Goal: Information Seeking & Learning: Learn about a topic

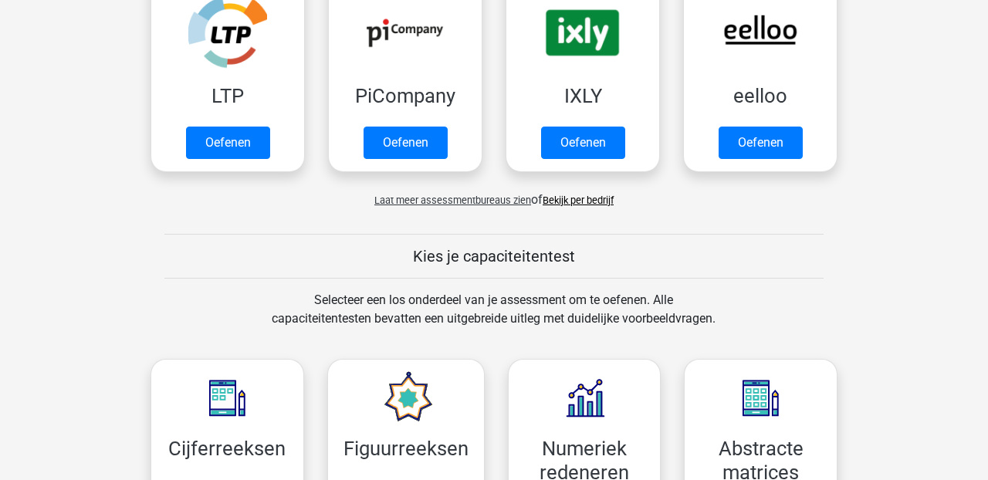
scroll to position [350, 0]
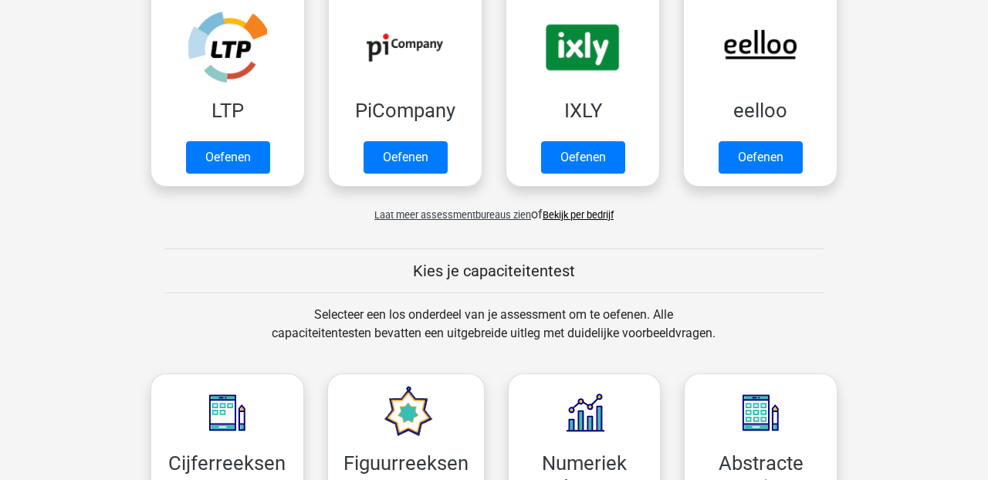
click at [431, 216] on span "Laat meer assessmentbureaus zien" at bounding box center [452, 215] width 157 height 12
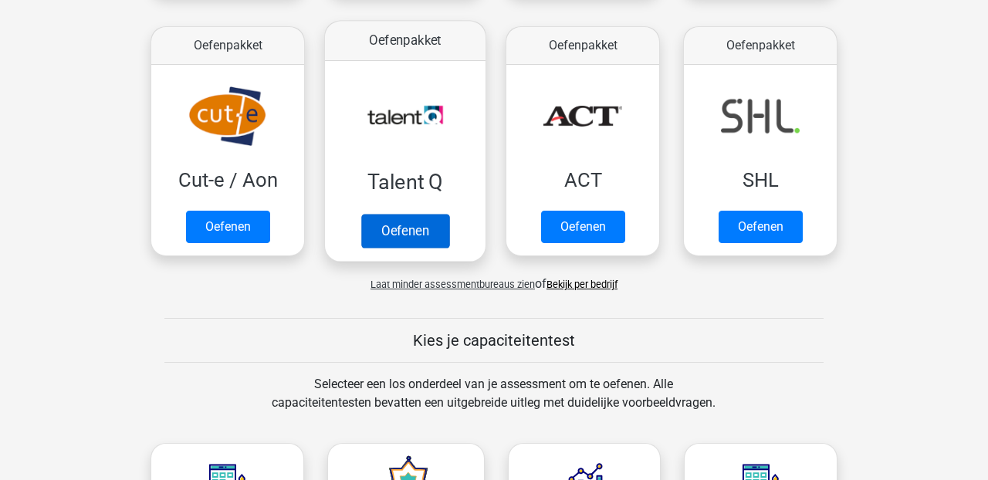
scroll to position [1064, 0]
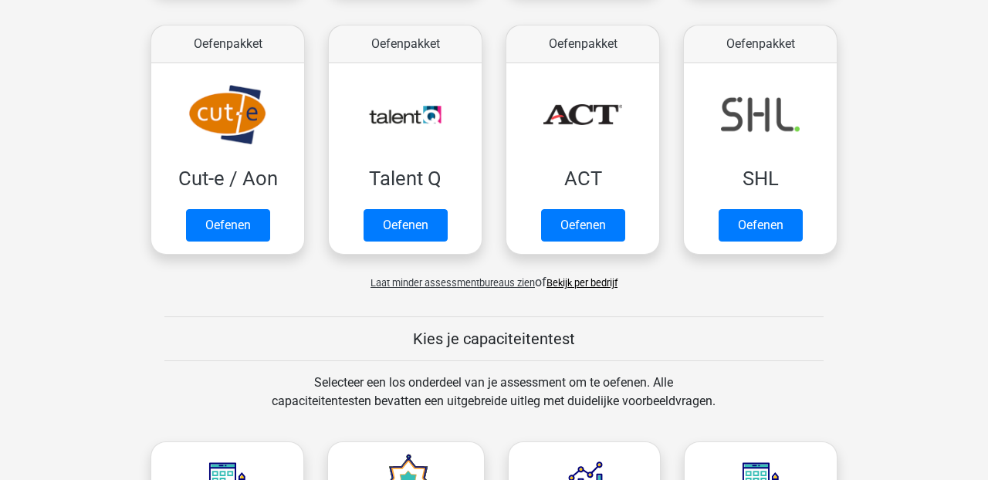
click at [567, 285] on link "Bekijk per bedrijf" at bounding box center [582, 283] width 71 height 12
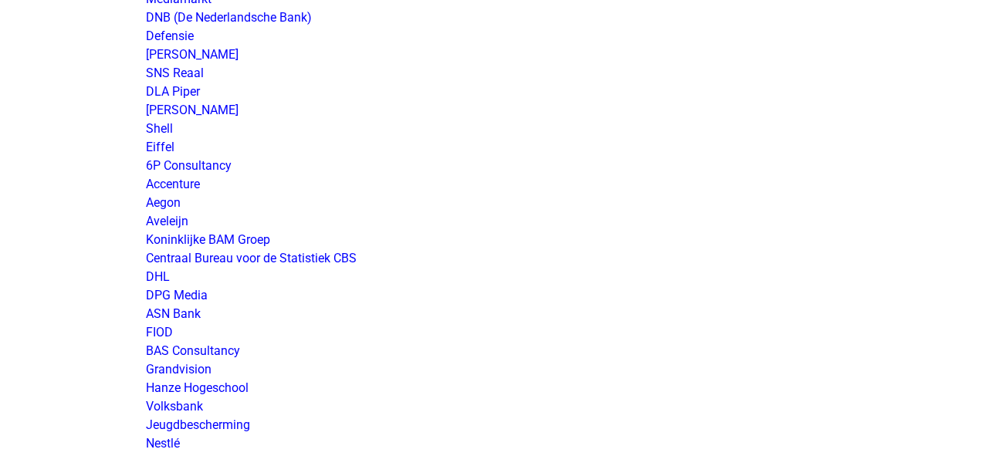
scroll to position [1178, 0]
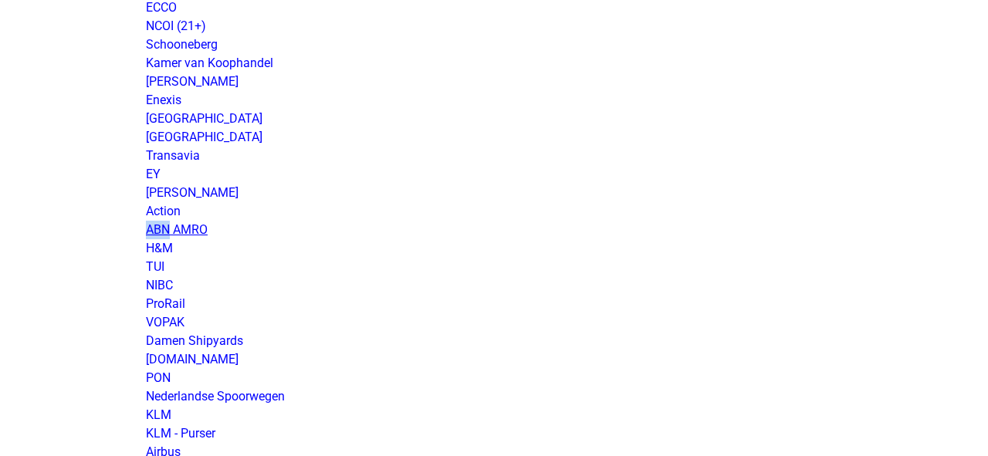
click at [194, 232] on link "ABN AMRO" at bounding box center [177, 229] width 62 height 15
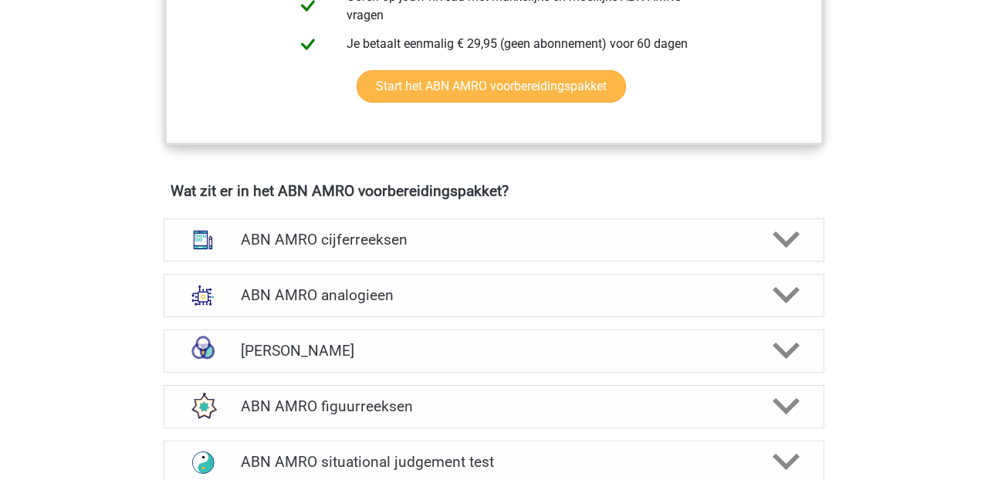
scroll to position [1019, 0]
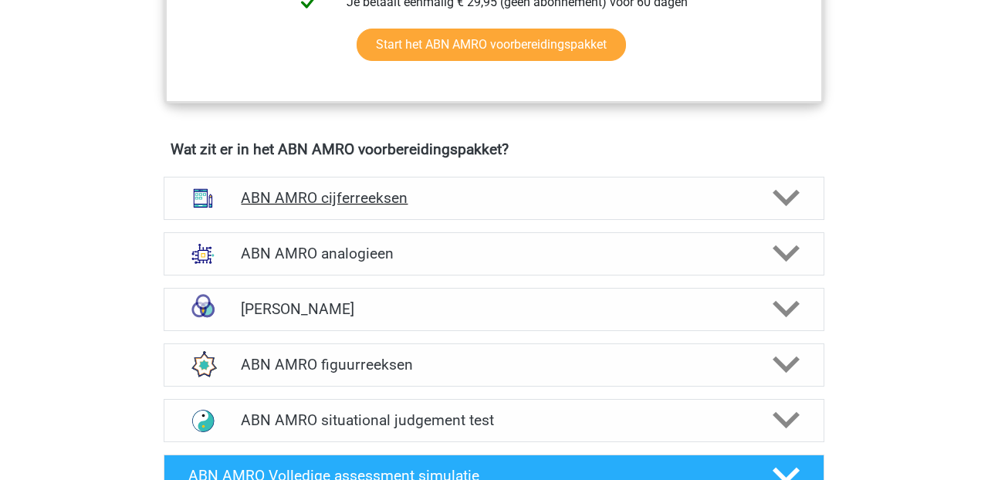
click at [320, 201] on h4 "ABN AMRO cijferreeksen" at bounding box center [494, 198] width 506 height 18
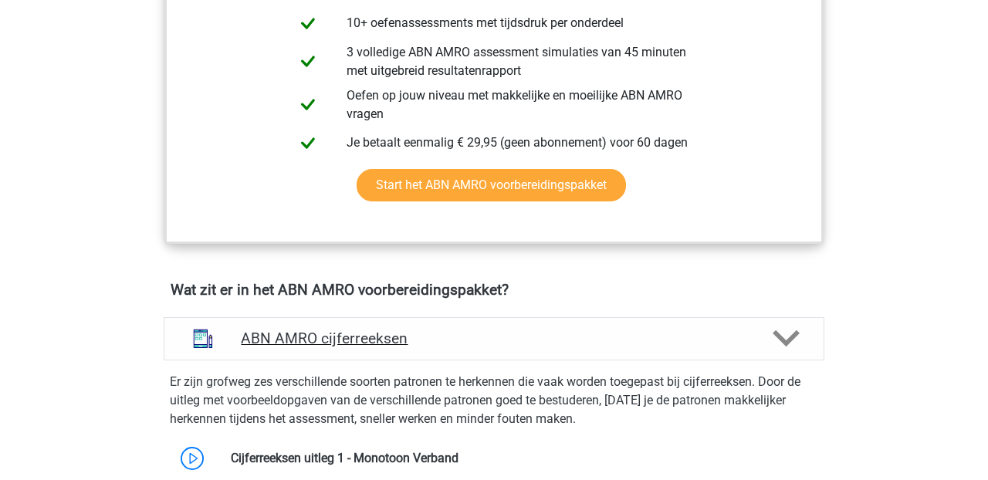
scroll to position [875, 0]
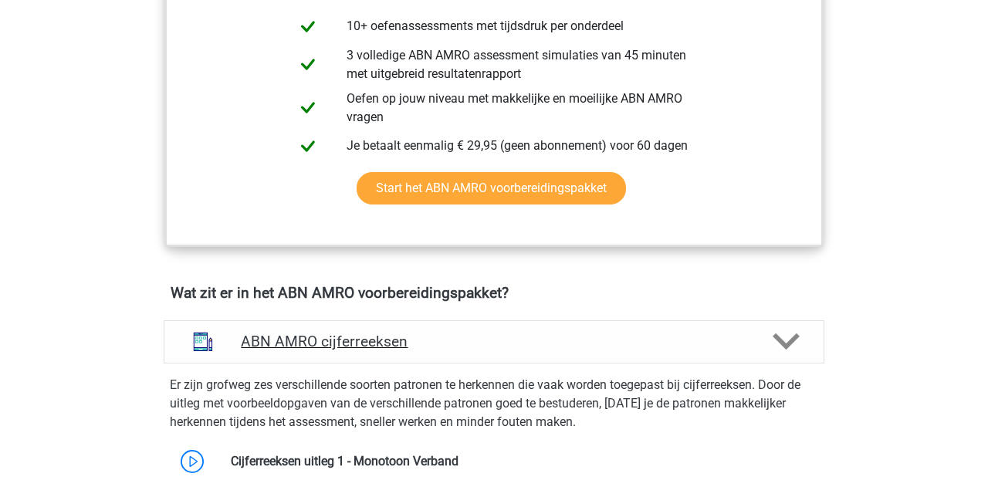
click at [381, 327] on div "ABN AMRO cijferreeksen" at bounding box center [494, 341] width 661 height 43
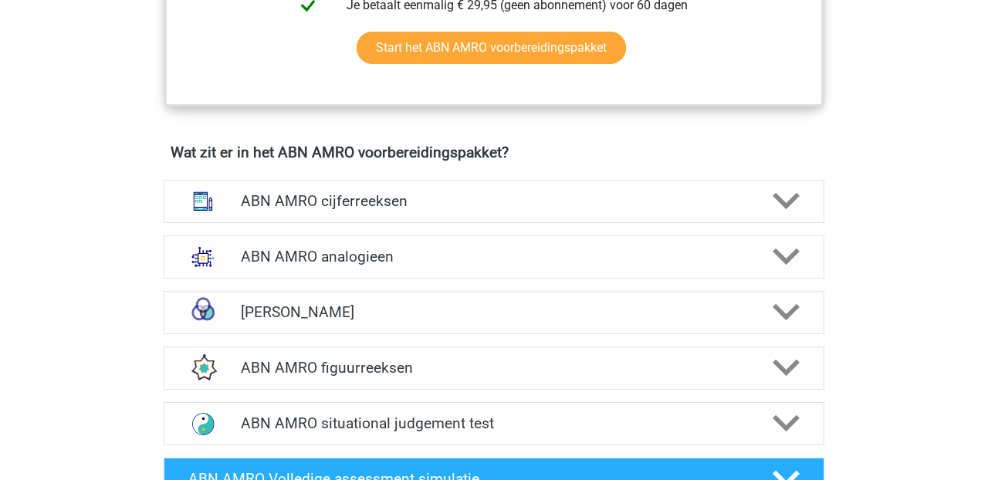
scroll to position [1023, 0]
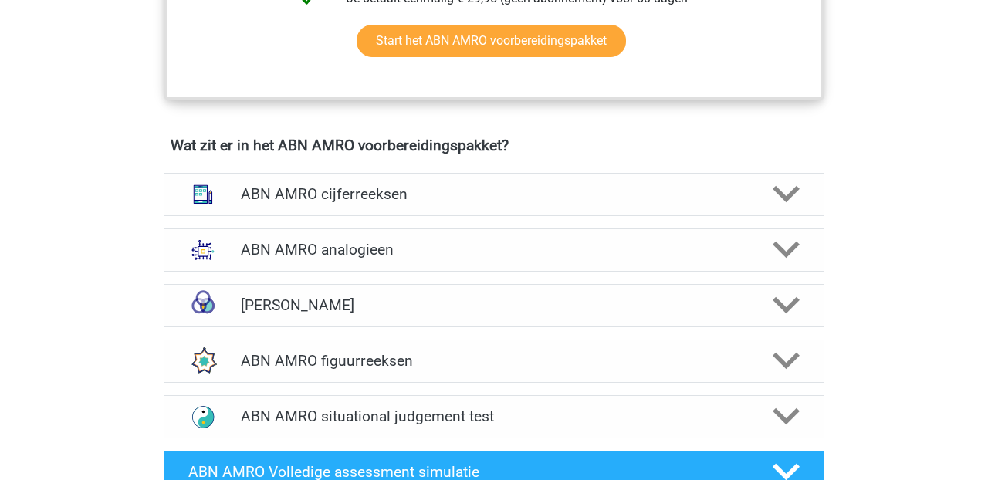
click at [430, 289] on div "Wat zit er in het ABN AMRO voorbereidingspakket? ABN AMRO cijferreeksen Er zijn…" at bounding box center [493, 291] width 733 height 308
click at [428, 251] on h4 "ABN AMRO analogieen" at bounding box center [494, 250] width 506 height 18
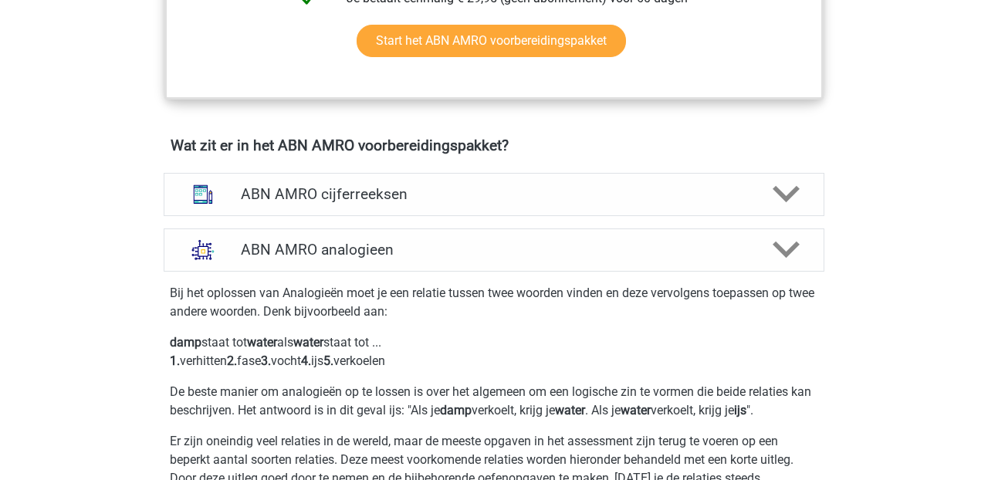
click at [405, 365] on p "damp staat tot water als water staat tot ... 1. verhitten 2. fase 3. vocht 4. i…" at bounding box center [494, 351] width 648 height 37
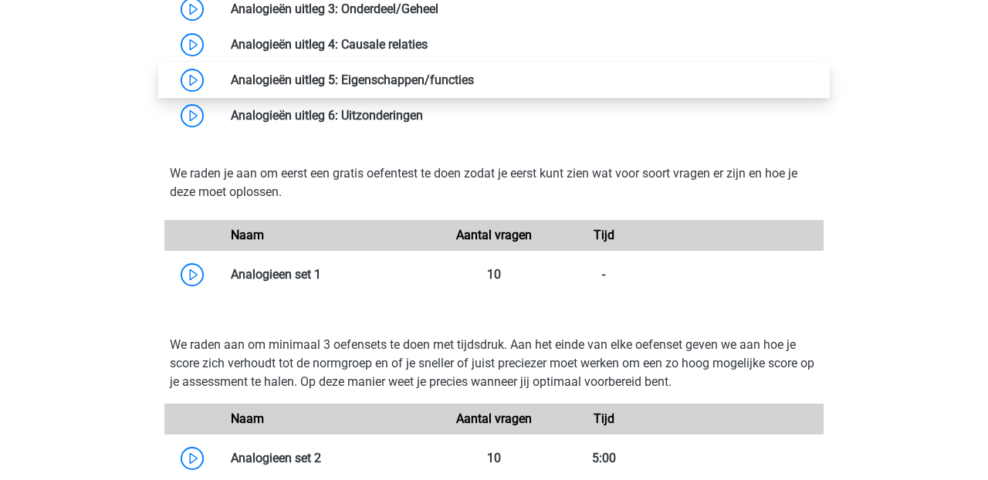
scroll to position [1643, 0]
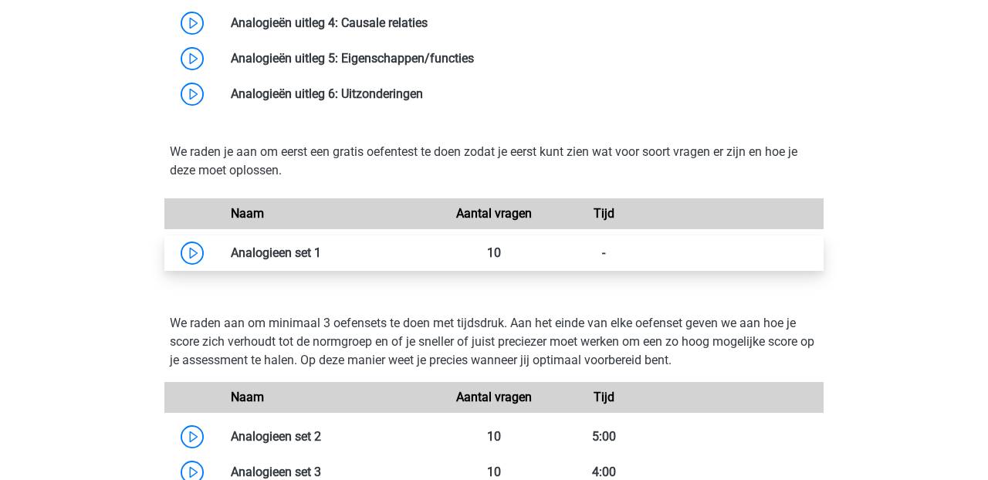
click at [321, 251] on link at bounding box center [321, 252] width 0 height 15
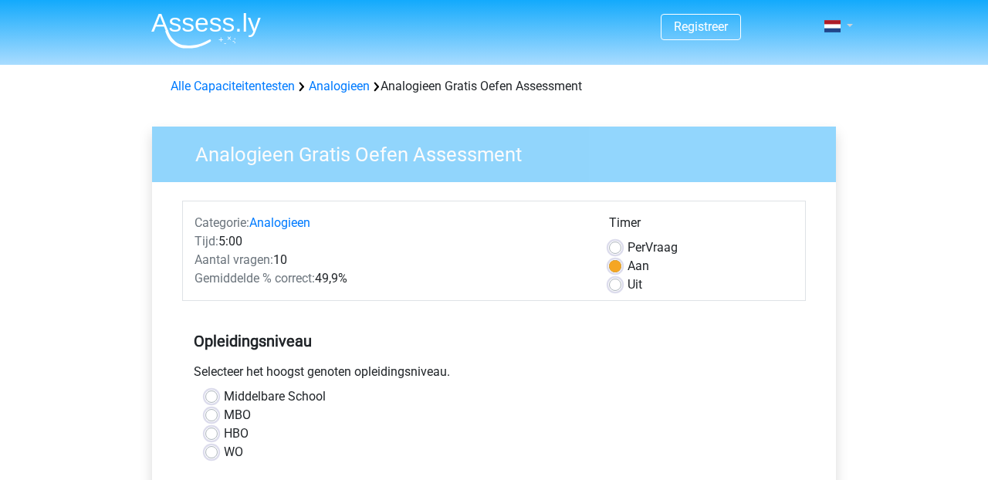
click at [836, 25] on span at bounding box center [832, 26] width 16 height 12
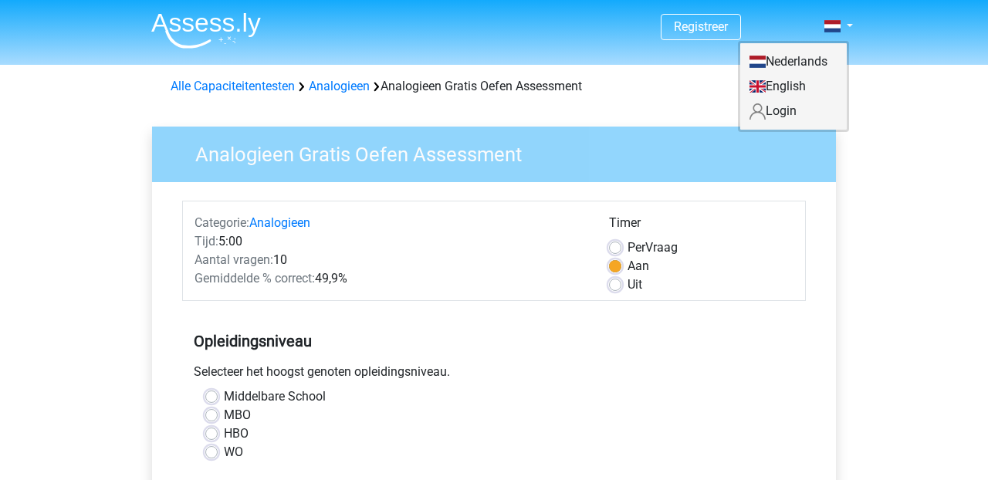
click at [790, 117] on link "Login" at bounding box center [793, 111] width 107 height 25
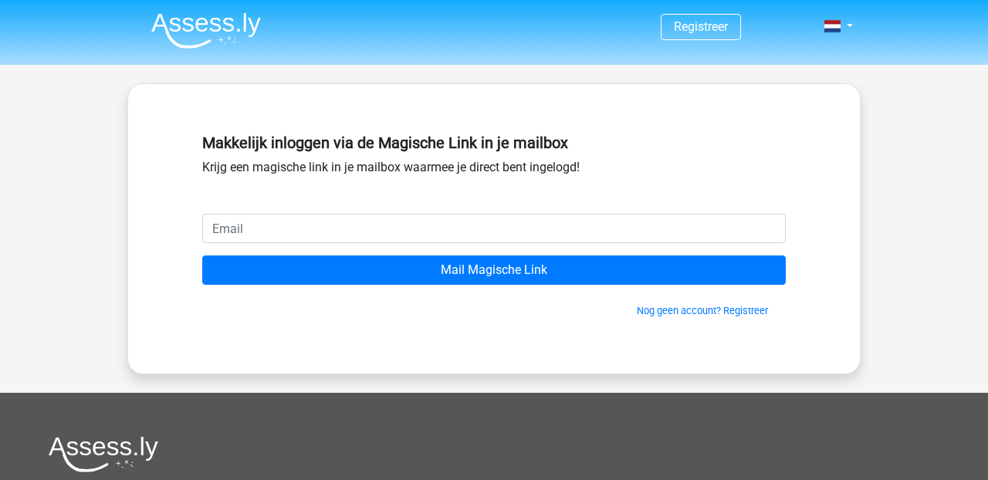
click at [509, 221] on input "email" at bounding box center [494, 228] width 584 height 29
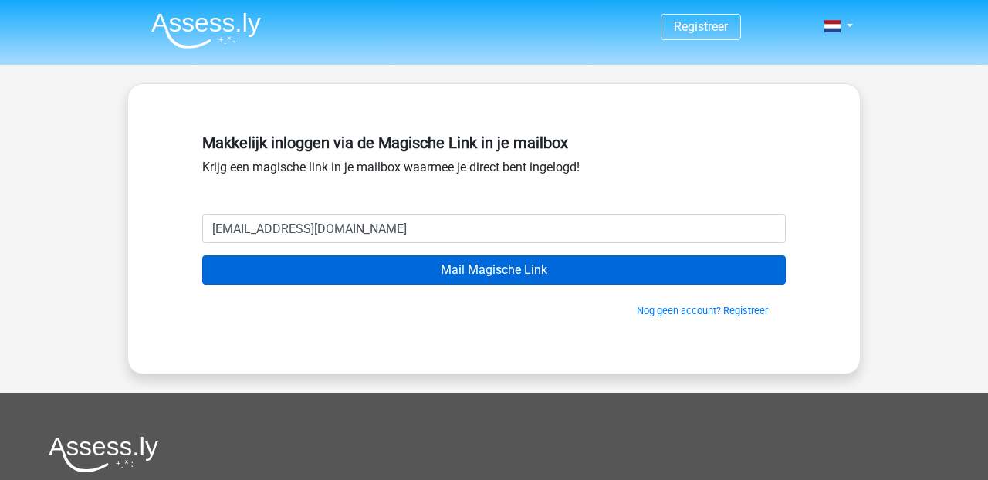
type input "[EMAIL_ADDRESS][DOMAIN_NAME]"
click at [486, 280] on input "Mail Magische Link" at bounding box center [494, 270] width 584 height 29
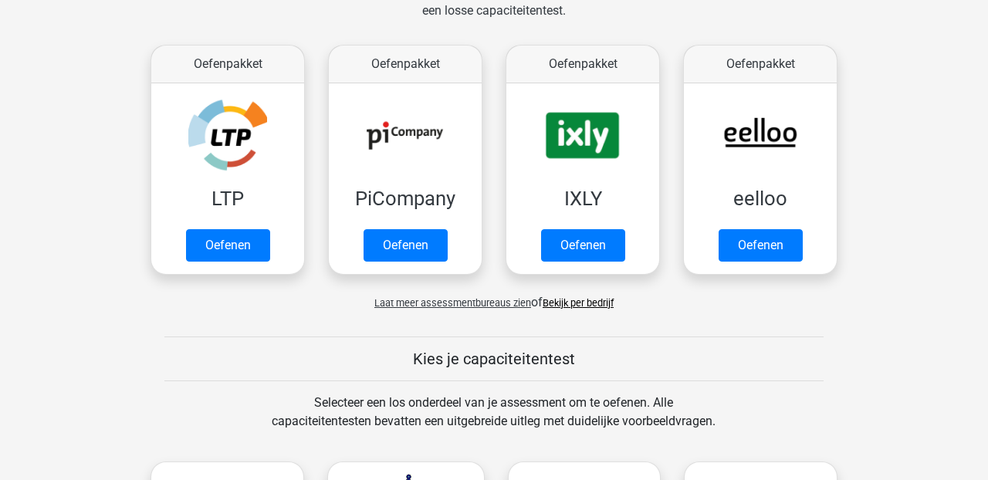
scroll to position [268, 0]
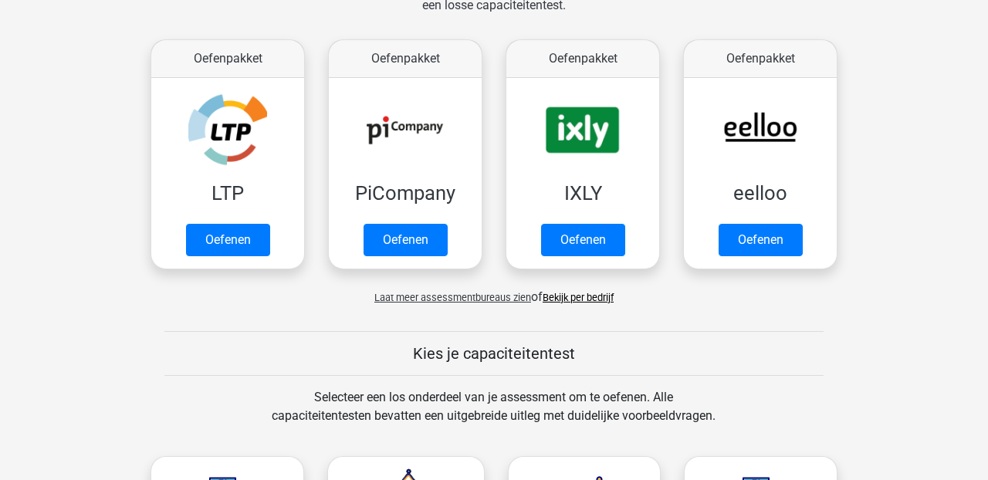
click at [559, 300] on link "Bekijk per bedrijf" at bounding box center [578, 298] width 71 height 12
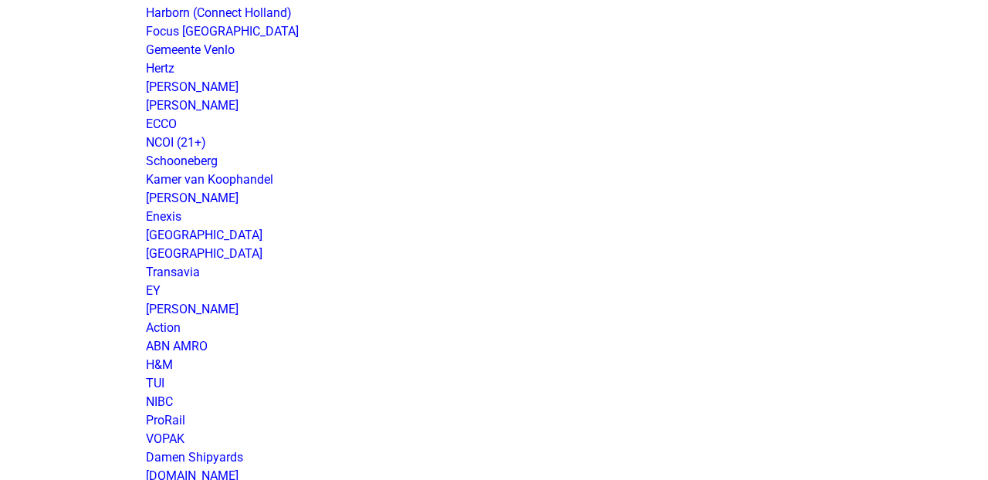
scroll to position [1063, 0]
click at [191, 351] on link "ABN AMRO" at bounding box center [177, 344] width 62 height 15
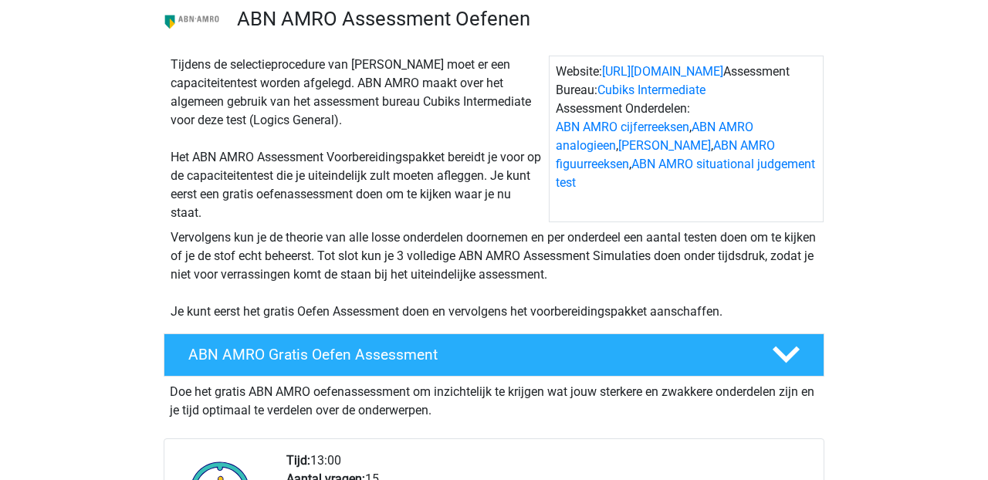
scroll to position [43, 0]
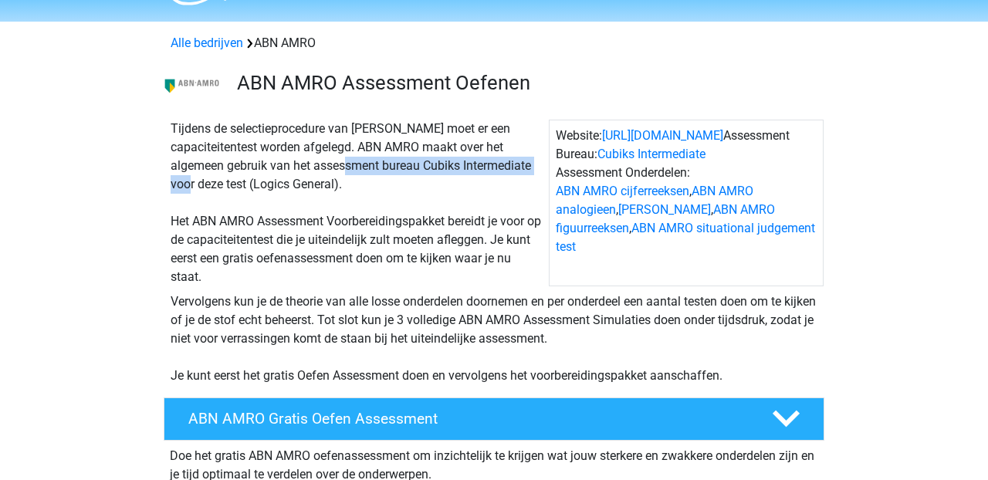
drag, startPoint x: 319, startPoint y: 167, endPoint x: 545, endPoint y: 161, distance: 226.2
click at [545, 161] on div "Tijdens de selectieprocedure van ABN AMRO moet er een capaciteitentest worden a…" at bounding box center [356, 203] width 384 height 167
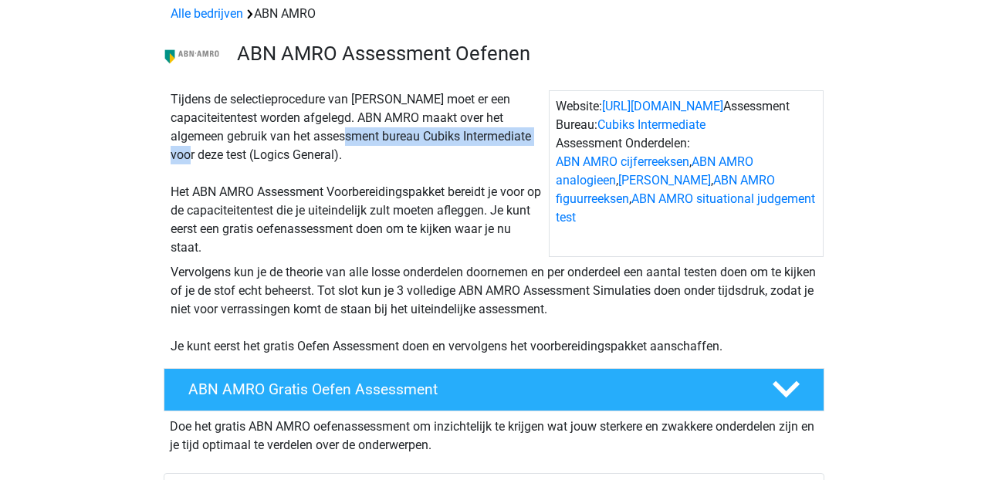
scroll to position [73, 0]
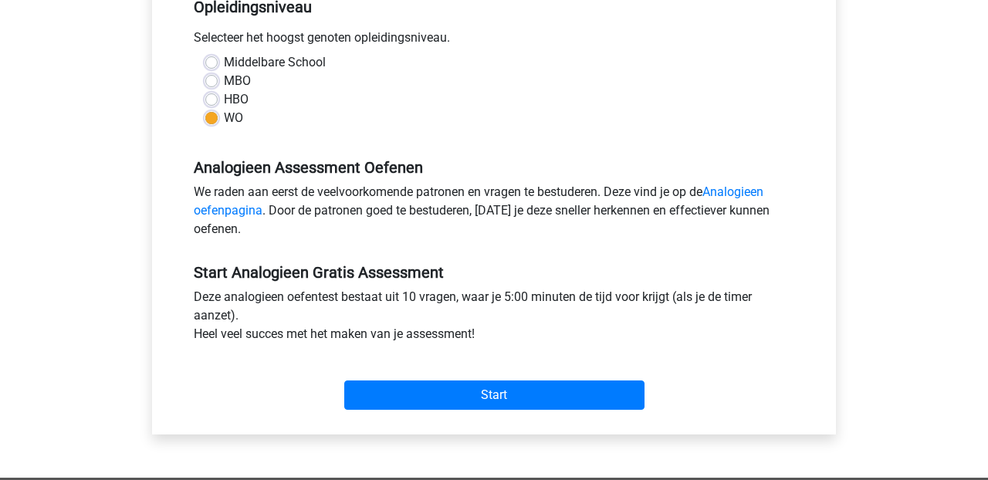
scroll to position [531, 0]
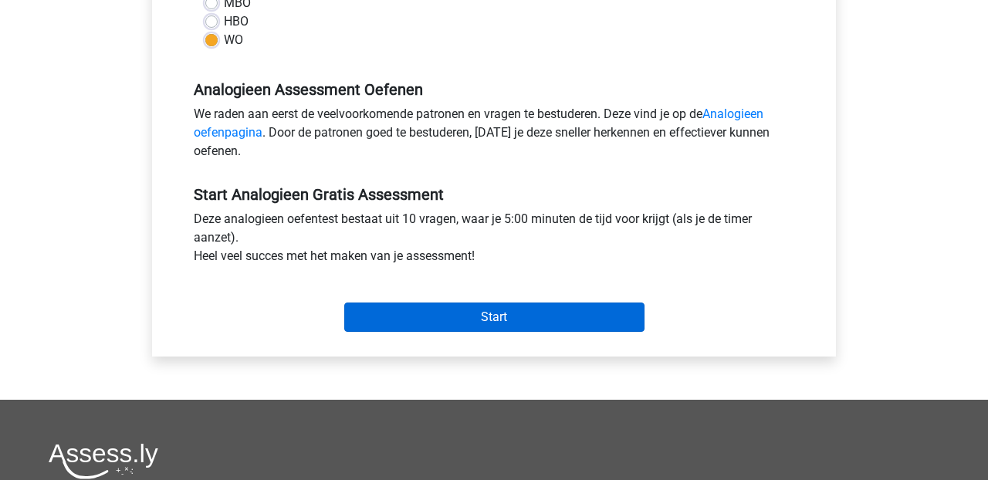
click at [390, 322] on input "Start" at bounding box center [494, 317] width 300 height 29
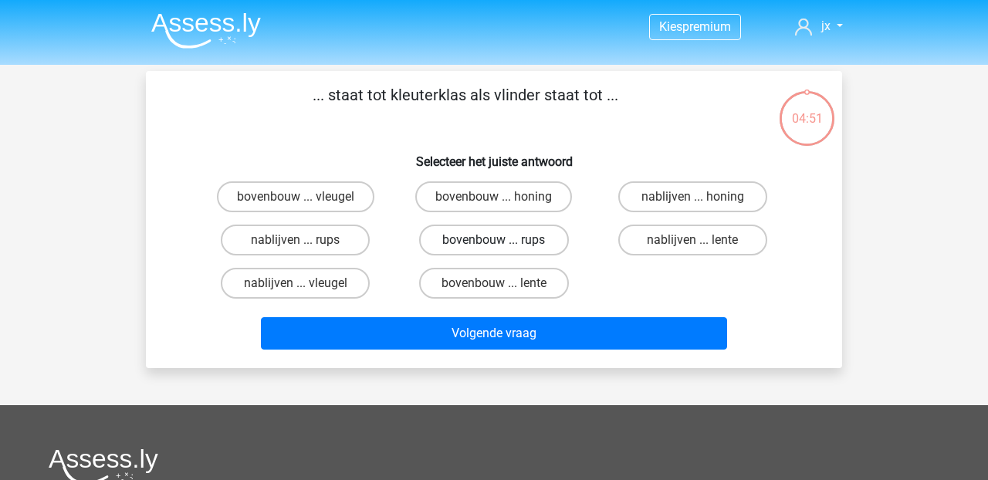
click at [509, 240] on label "bovenbouw ... rups" at bounding box center [493, 240] width 149 height 31
click at [504, 240] on input "bovenbouw ... rups" at bounding box center [499, 245] width 10 height 10
radio input "true"
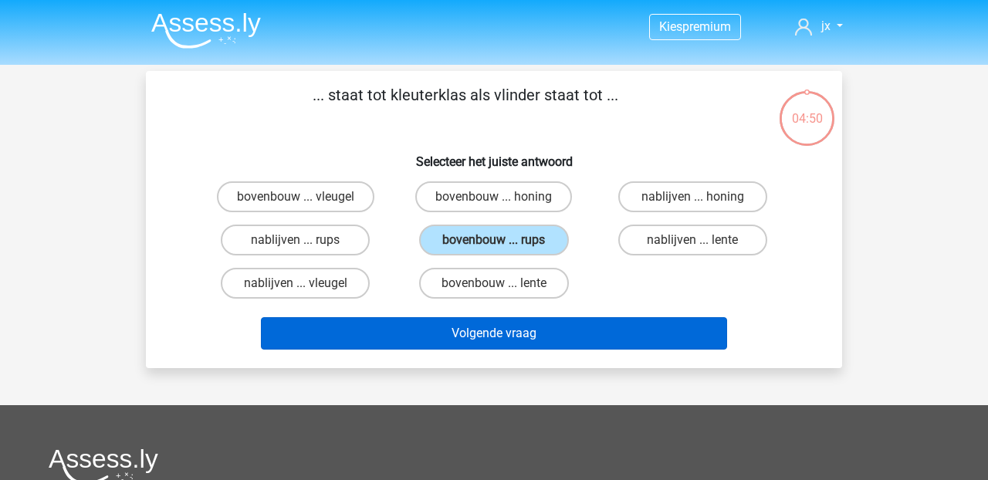
click at [470, 340] on button "Volgende vraag" at bounding box center [494, 333] width 467 height 32
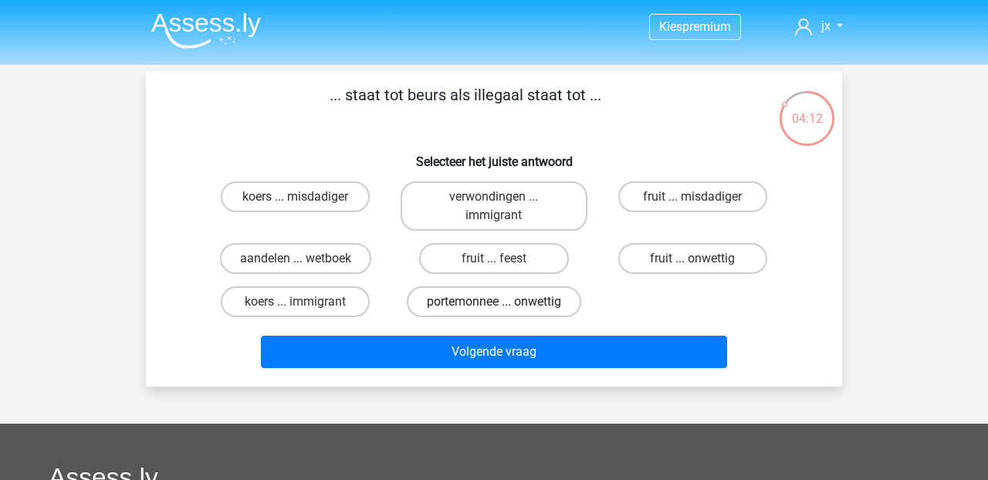
click at [439, 306] on label "portemonnee ... onwettig" at bounding box center [494, 301] width 174 height 31
click at [494, 306] on input "portemonnee ... onwettig" at bounding box center [499, 307] width 10 height 10
radio input "true"
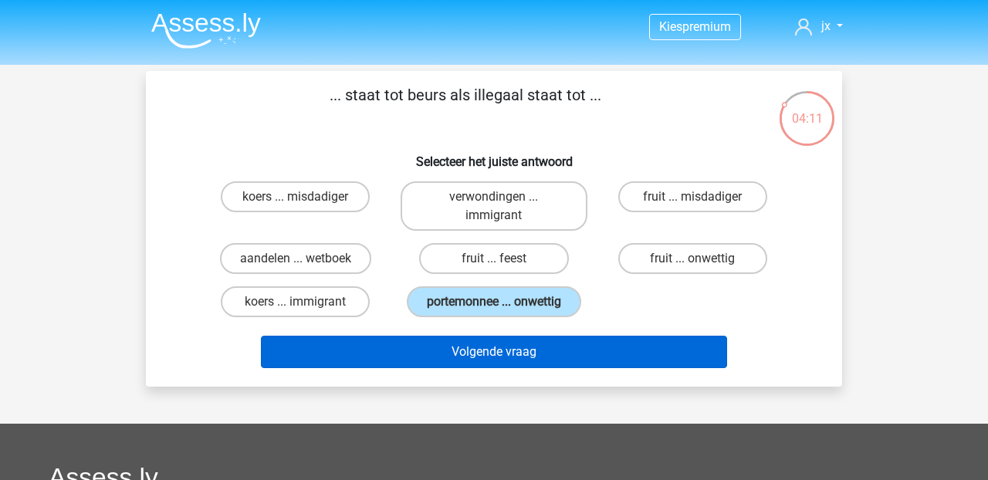
click at [462, 368] on button "Volgende vraag" at bounding box center [494, 352] width 467 height 32
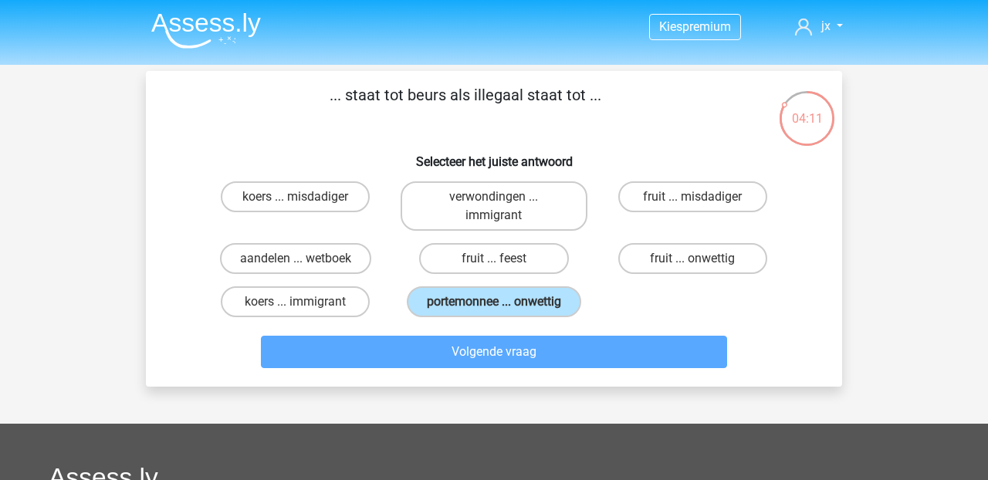
scroll to position [71, 0]
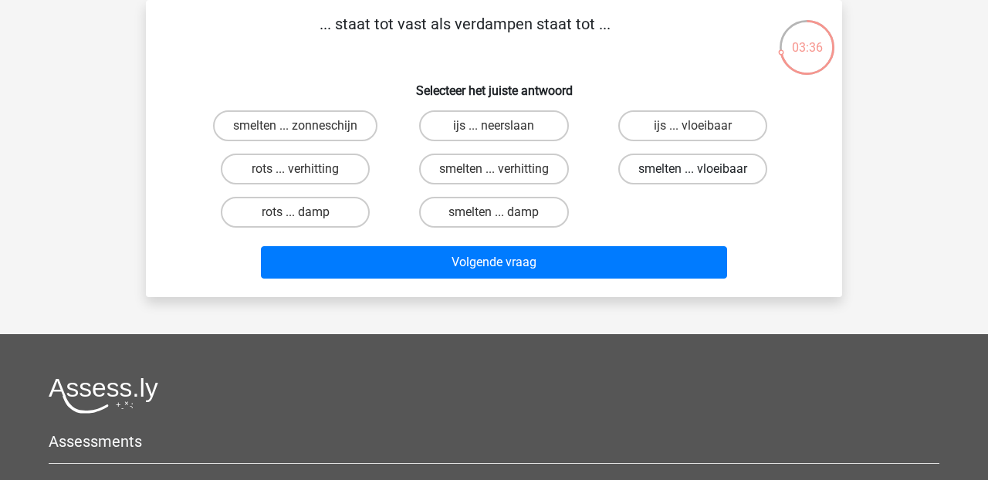
click at [653, 174] on label "smelten ... vloeibaar" at bounding box center [692, 169] width 149 height 31
click at [692, 174] on input "smelten ... vloeibaar" at bounding box center [697, 174] width 10 height 10
radio input "true"
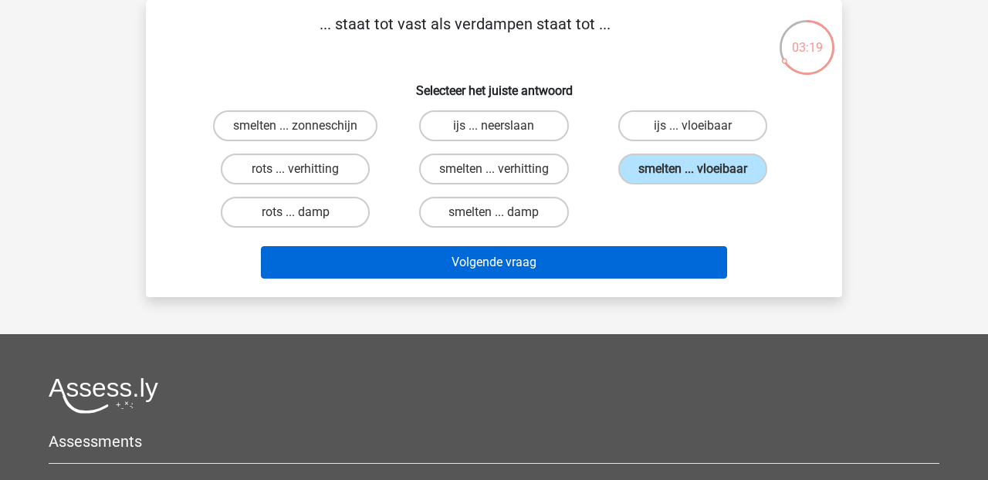
click at [536, 270] on button "Volgende vraag" at bounding box center [494, 262] width 467 height 32
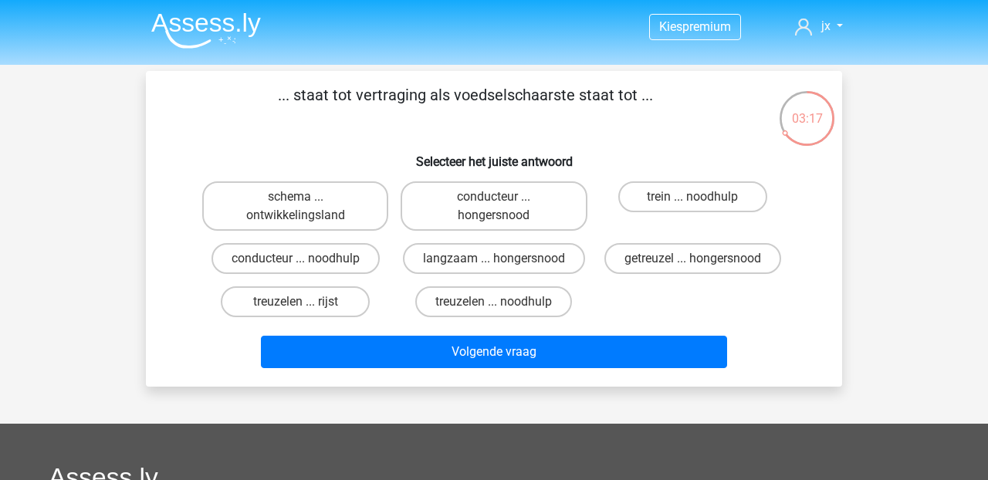
scroll to position [0, 0]
click at [437, 265] on label "langzaam ... hongersnood" at bounding box center [494, 258] width 182 height 31
click at [494, 265] on input "langzaam ... hongersnood" at bounding box center [499, 264] width 10 height 10
radio input "true"
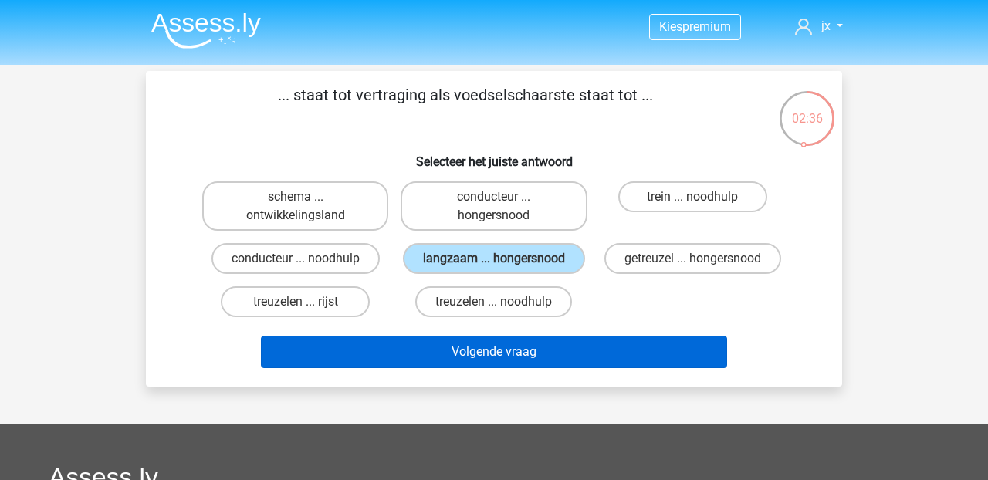
click at [458, 368] on button "Volgende vraag" at bounding box center [494, 352] width 467 height 32
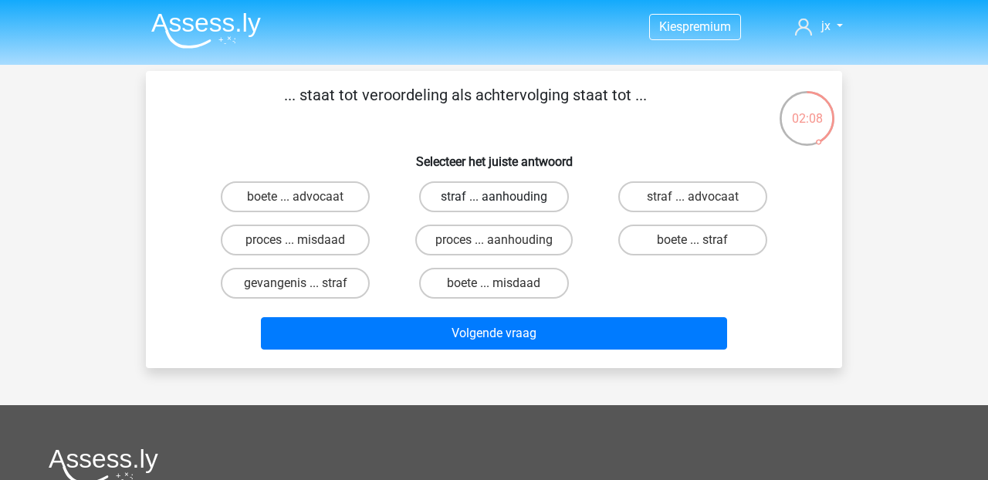
click at [445, 208] on label "straf ... aanhouding" at bounding box center [493, 196] width 149 height 31
click at [494, 207] on input "straf ... aanhouding" at bounding box center [499, 202] width 10 height 10
radio input "true"
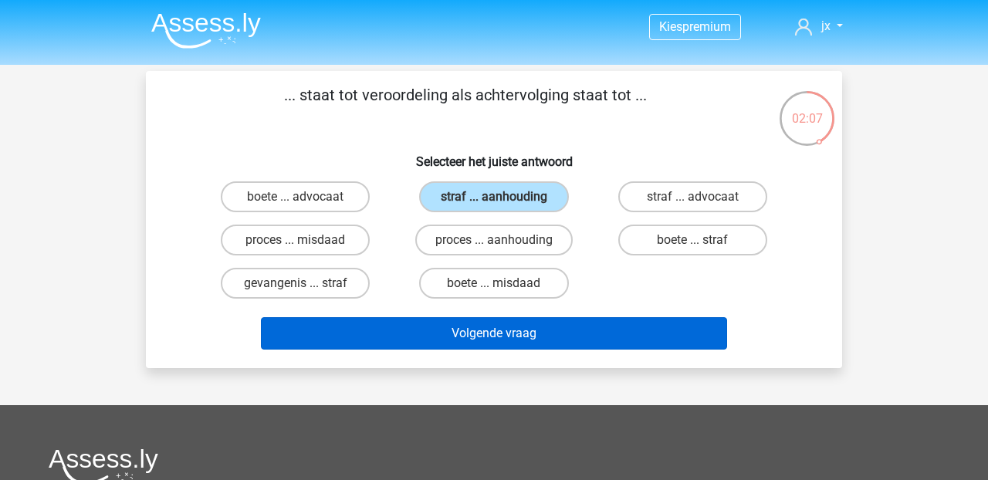
click at [469, 335] on button "Volgende vraag" at bounding box center [494, 333] width 467 height 32
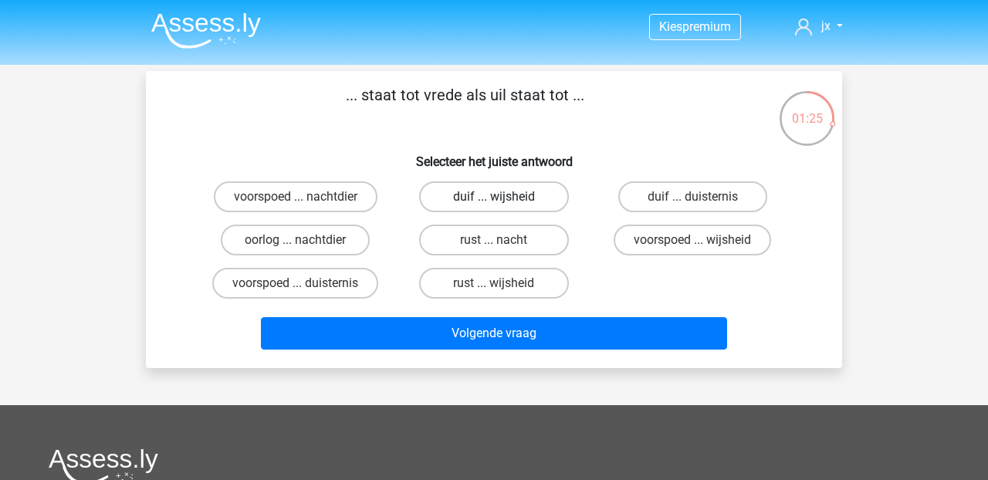
click at [453, 201] on label "duif ... wijsheid" at bounding box center [493, 196] width 149 height 31
click at [494, 201] on input "duif ... wijsheid" at bounding box center [499, 202] width 10 height 10
radio input "true"
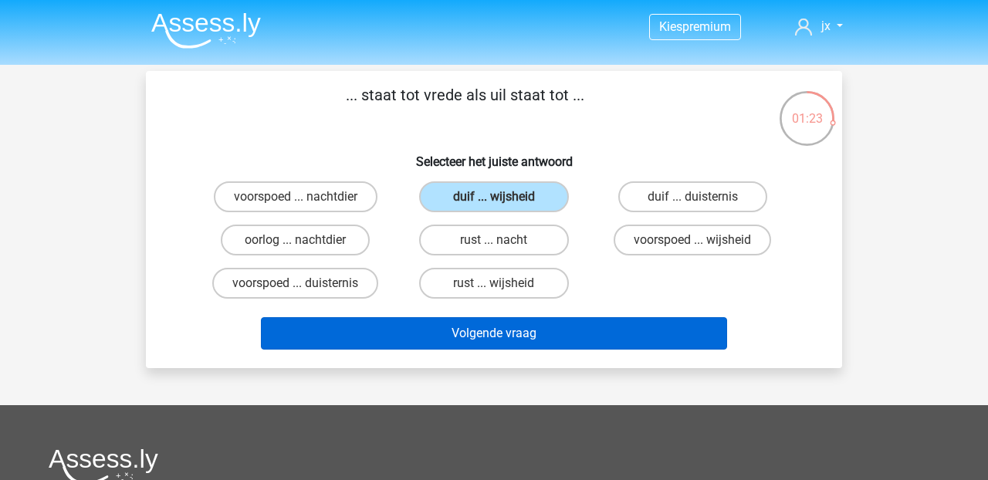
click at [446, 325] on button "Volgende vraag" at bounding box center [494, 333] width 467 height 32
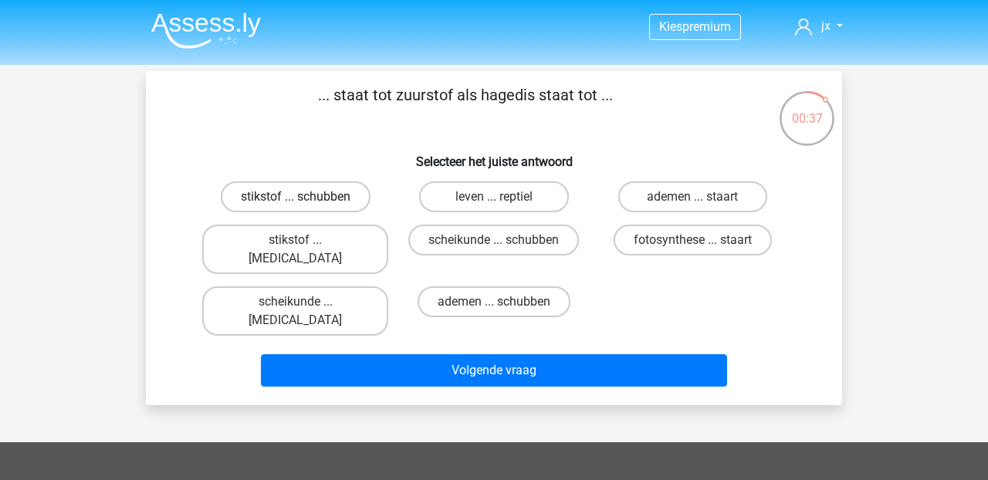
click at [265, 199] on label "stikstof ... schubben" at bounding box center [296, 196] width 150 height 31
click at [296, 199] on input "stikstof ... schubben" at bounding box center [301, 202] width 10 height 10
radio input "true"
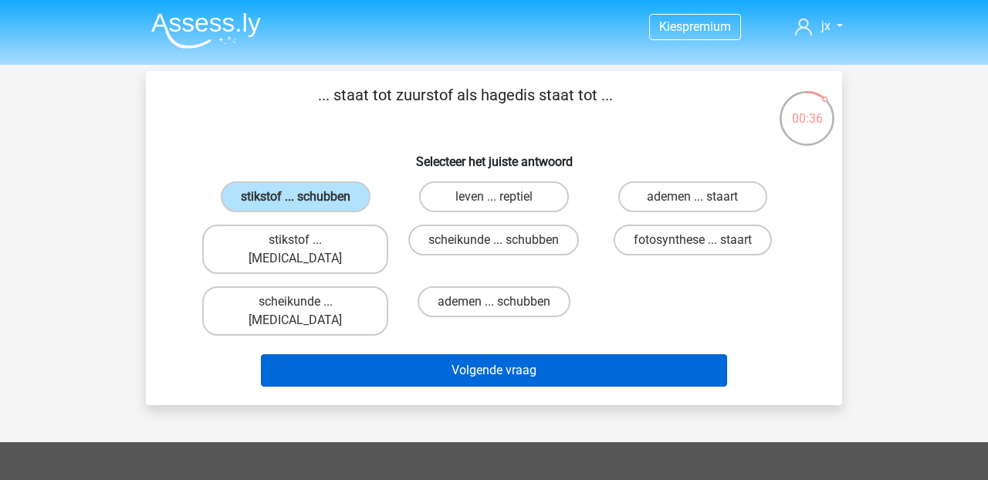
click at [414, 354] on button "Volgende vraag" at bounding box center [494, 370] width 467 height 32
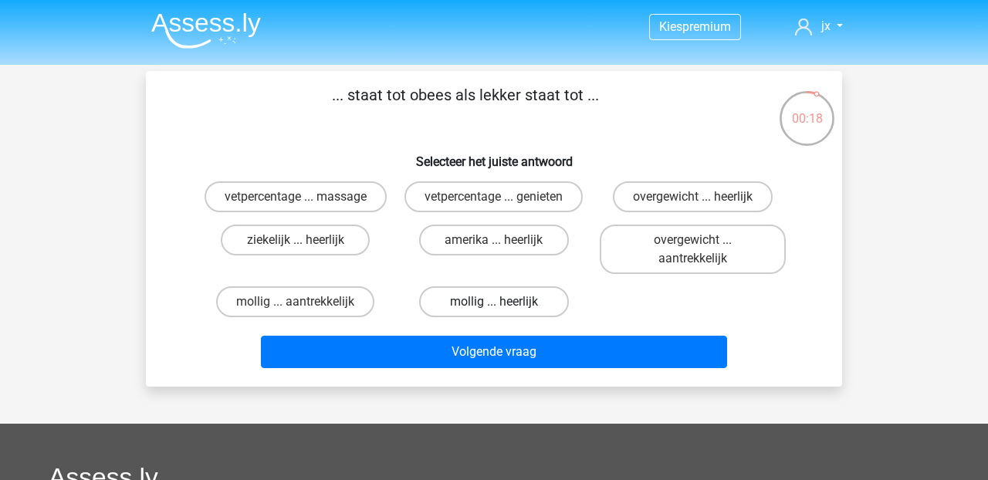
click at [520, 303] on label "mollig ... heerlijk" at bounding box center [493, 301] width 149 height 31
click at [504, 303] on input "mollig ... heerlijk" at bounding box center [499, 307] width 10 height 10
radio input "true"
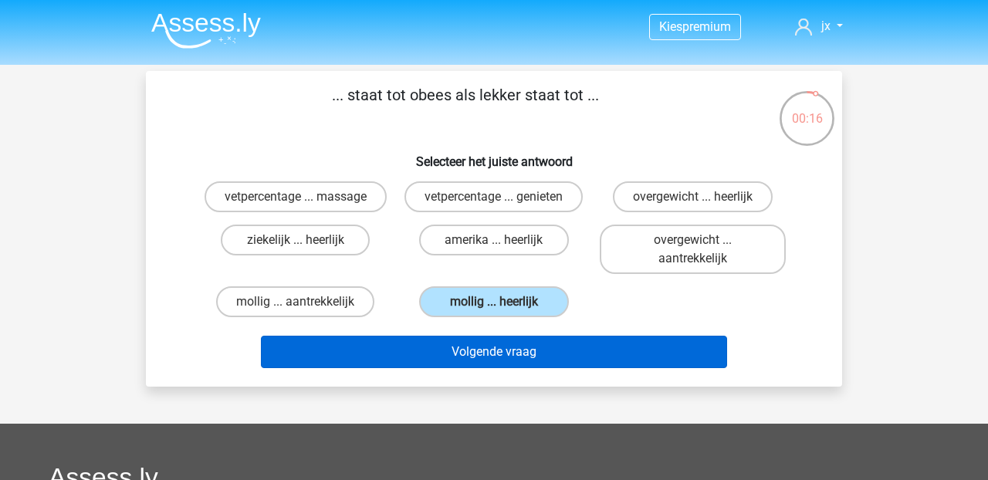
click at [516, 345] on button "Volgende vraag" at bounding box center [494, 352] width 467 height 32
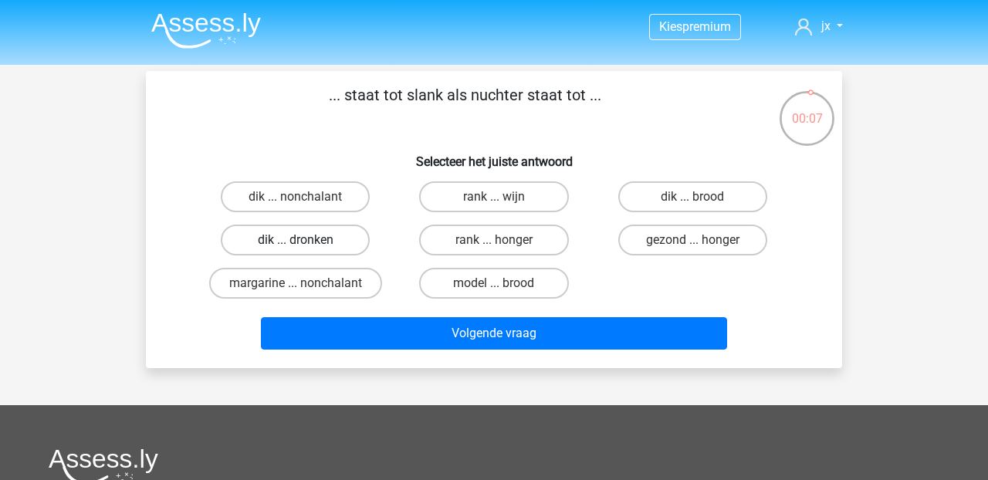
click at [337, 252] on label "dik ... dronken" at bounding box center [295, 240] width 149 height 31
click at [306, 250] on input "dik ... dronken" at bounding box center [301, 245] width 10 height 10
radio input "true"
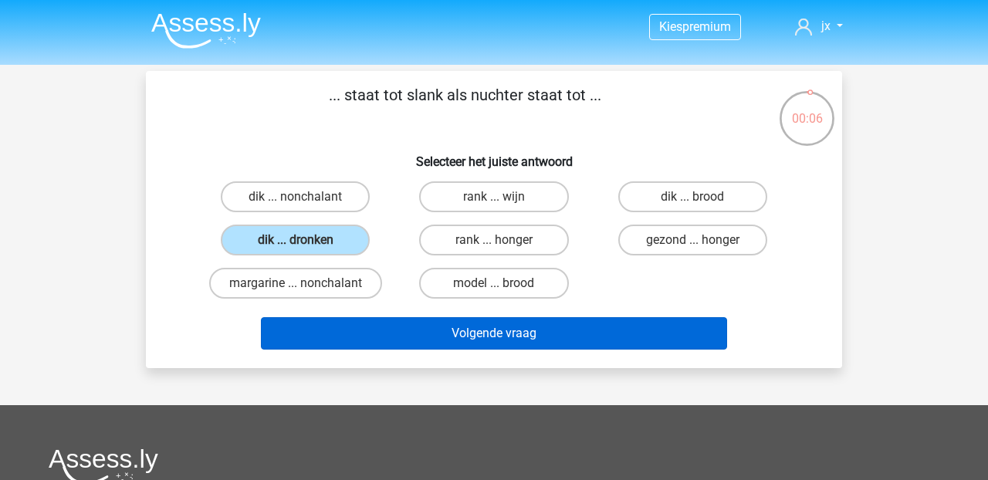
click at [394, 326] on button "Volgende vraag" at bounding box center [494, 333] width 467 height 32
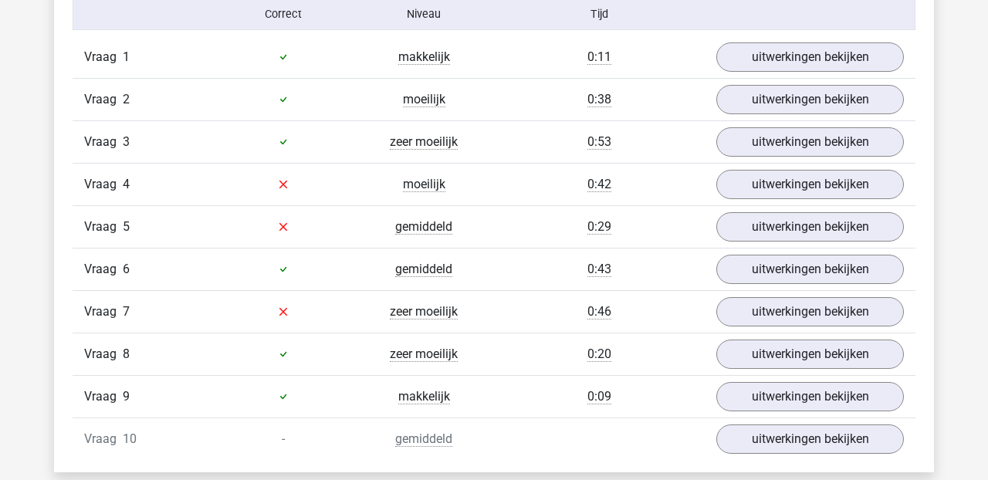
scroll to position [1291, 0]
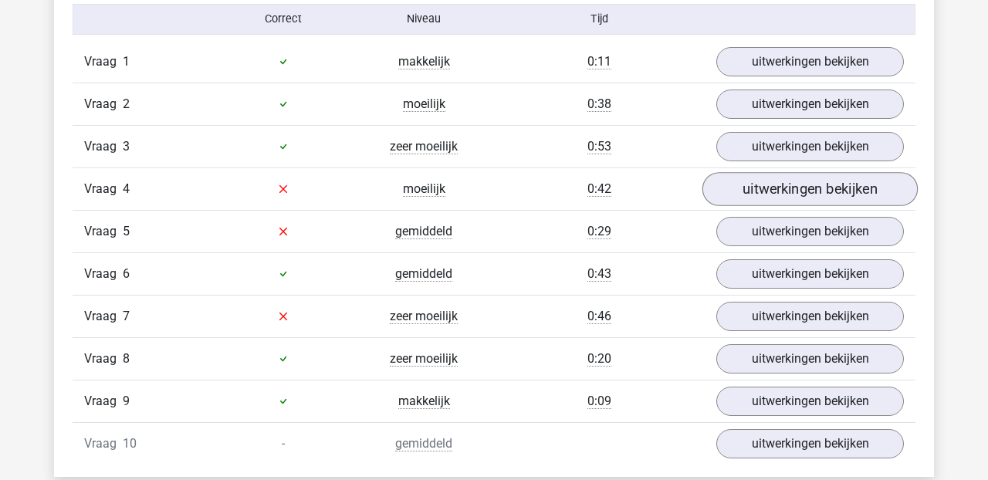
click at [716, 188] on link "uitwerkingen bekijken" at bounding box center [809, 189] width 215 height 34
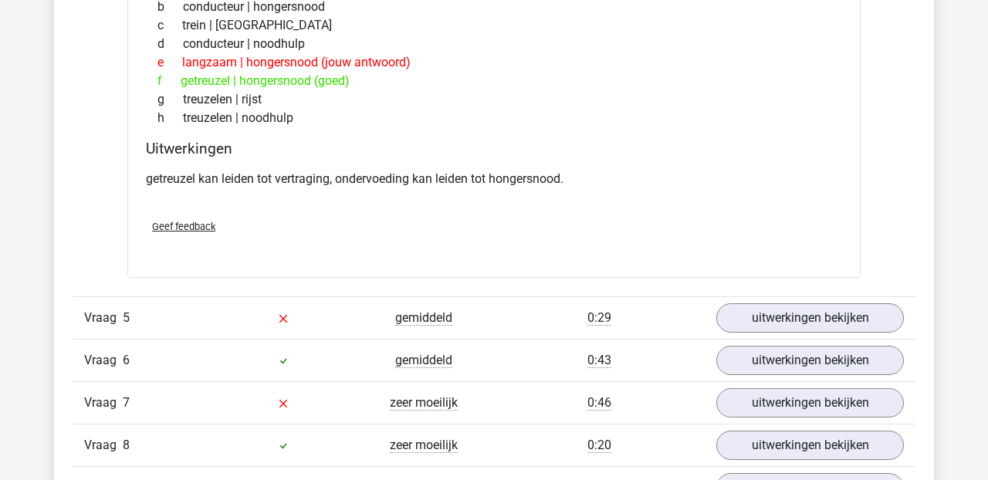
scroll to position [1626, 0]
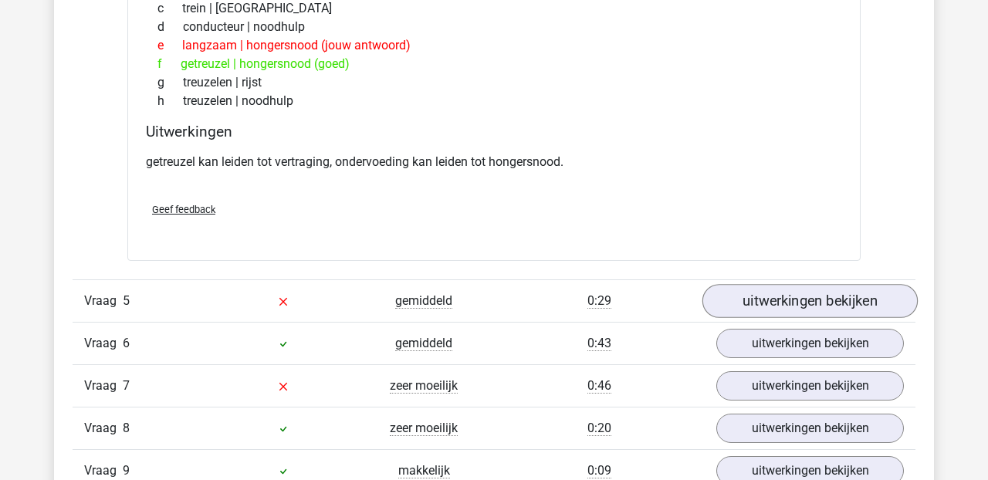
click at [796, 291] on link "uitwerkingen bekijken" at bounding box center [809, 301] width 215 height 34
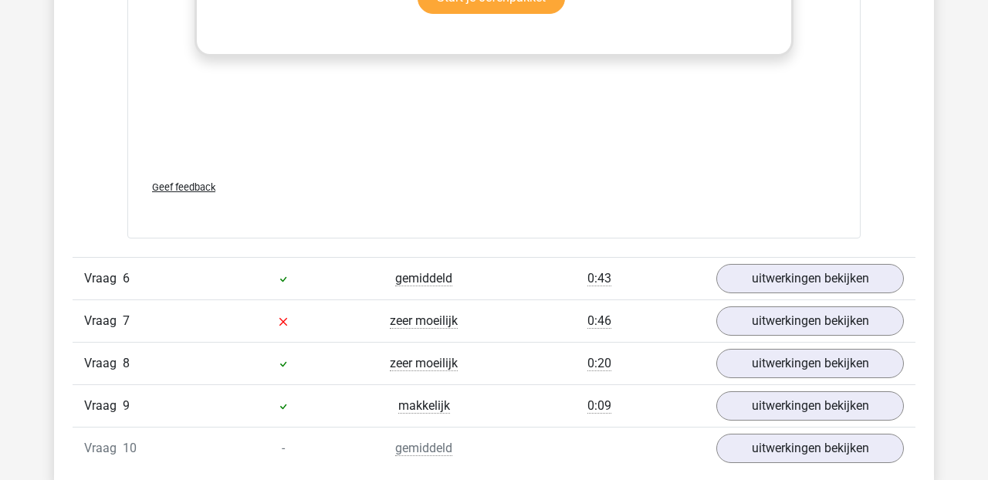
scroll to position [2530, 0]
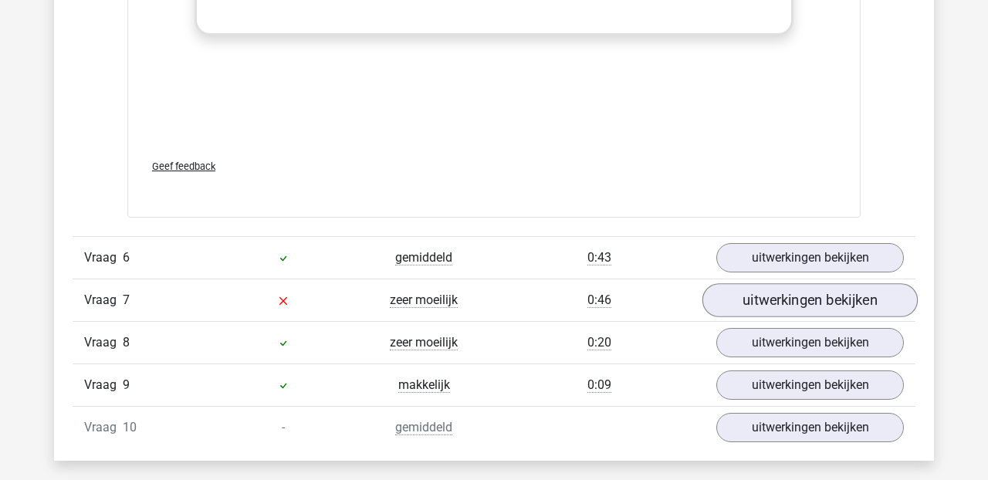
click at [783, 288] on link "uitwerkingen bekijken" at bounding box center [809, 300] width 215 height 34
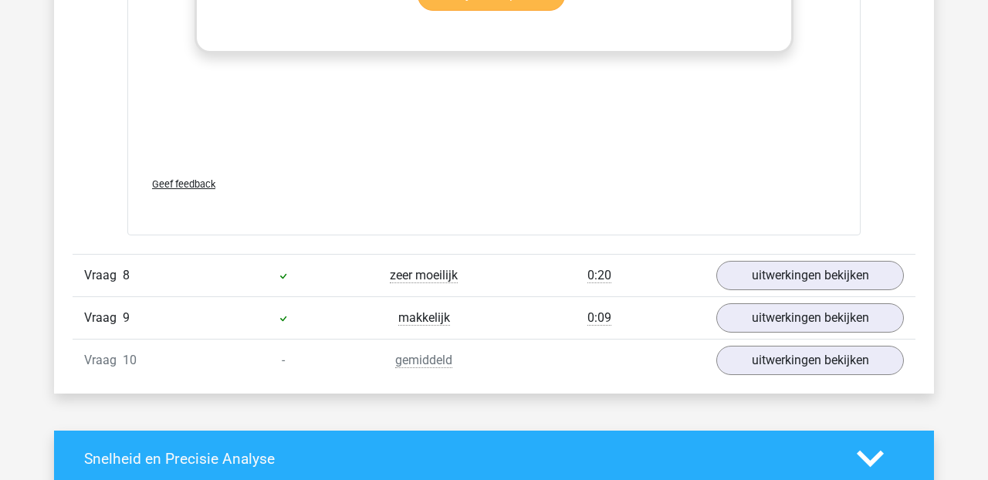
scroll to position [3422, 0]
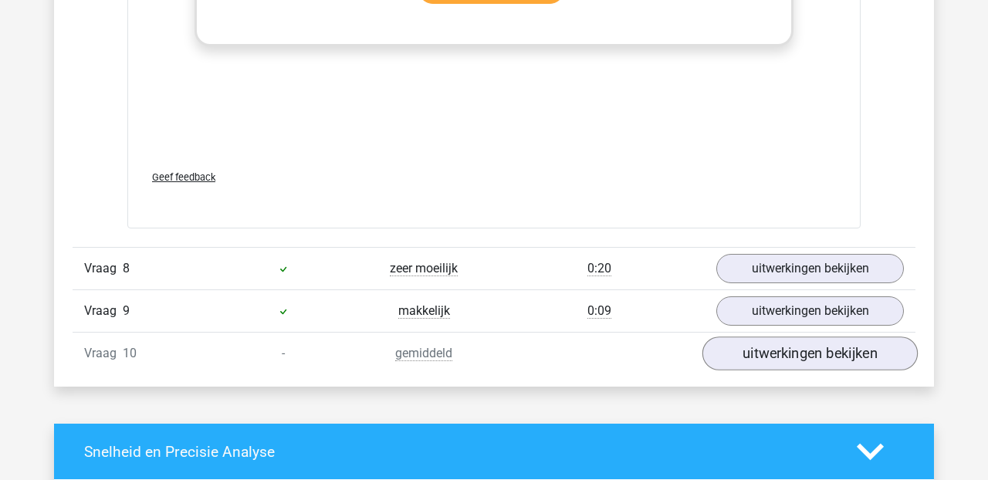
click at [735, 351] on link "uitwerkingen bekijken" at bounding box center [809, 354] width 215 height 34
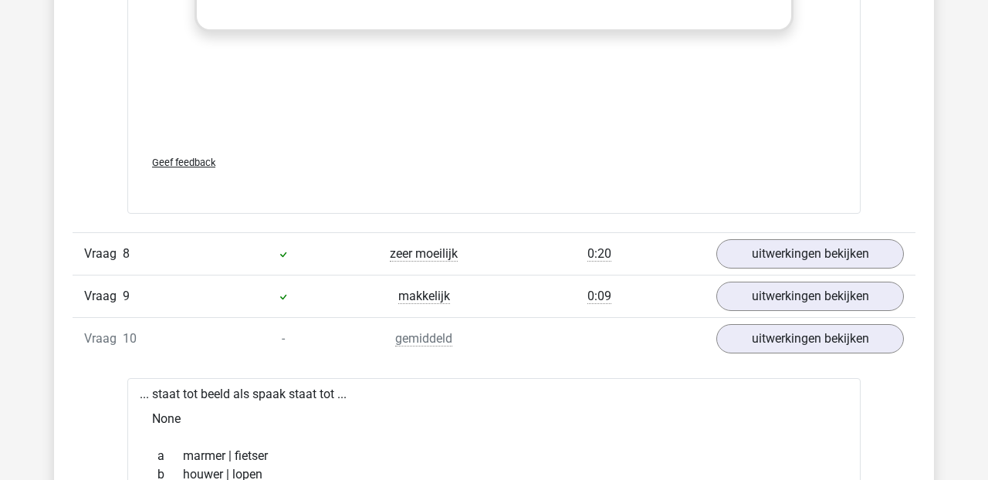
scroll to position [3430, 0]
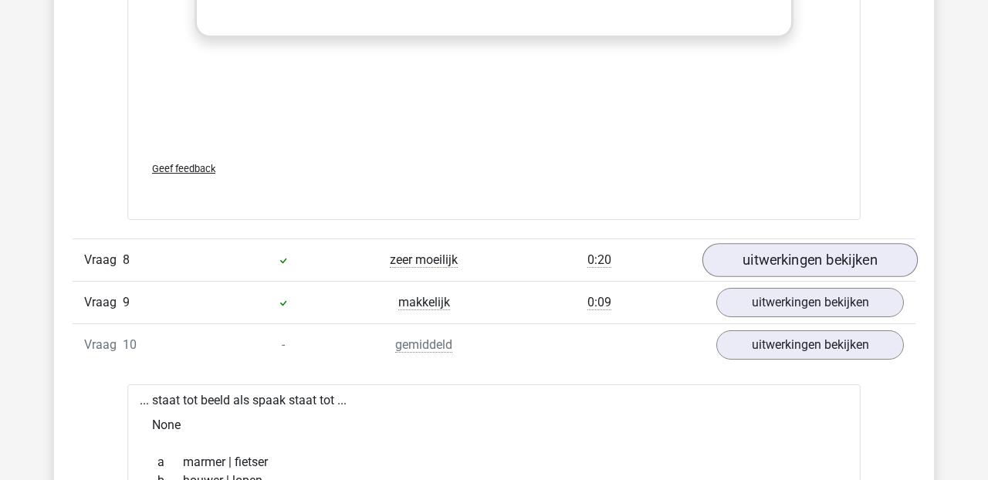
click at [735, 255] on link "uitwerkingen bekijken" at bounding box center [809, 260] width 215 height 34
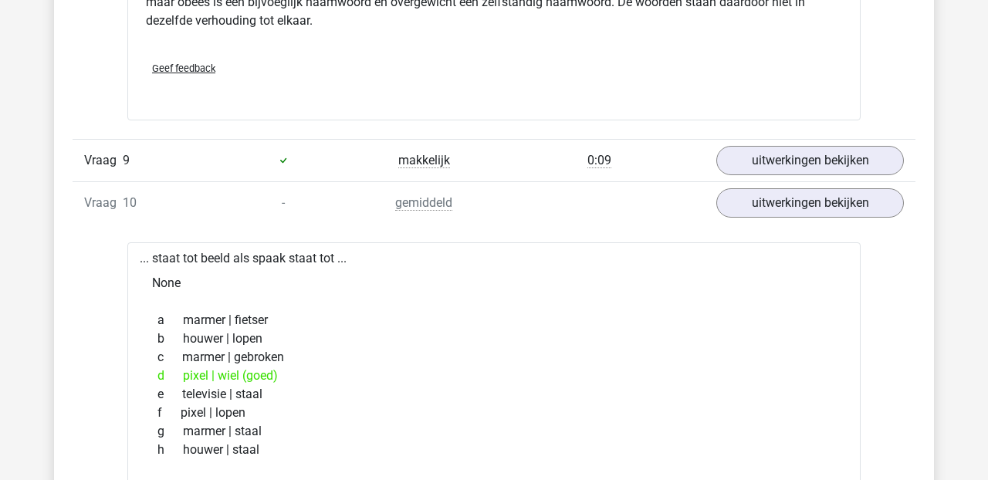
scroll to position [4048, 0]
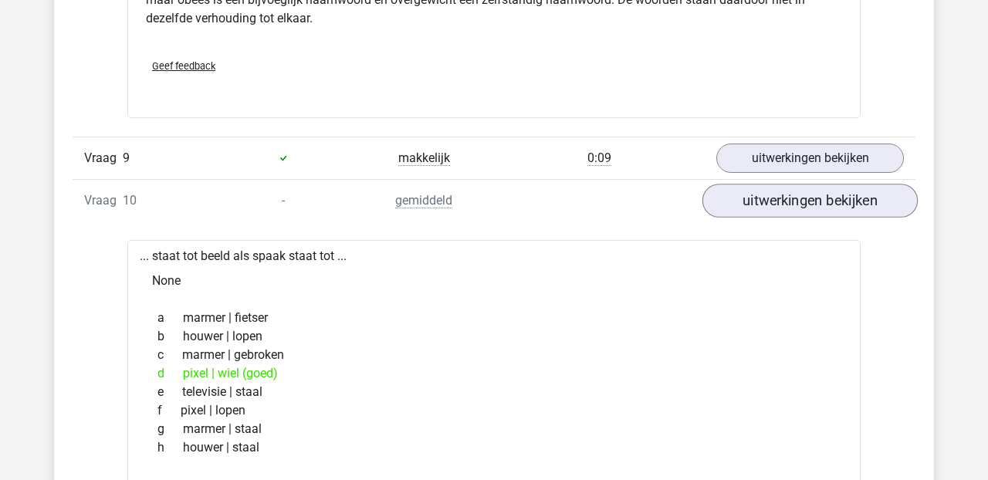
click at [763, 203] on link "uitwerkingen bekijken" at bounding box center [809, 201] width 215 height 34
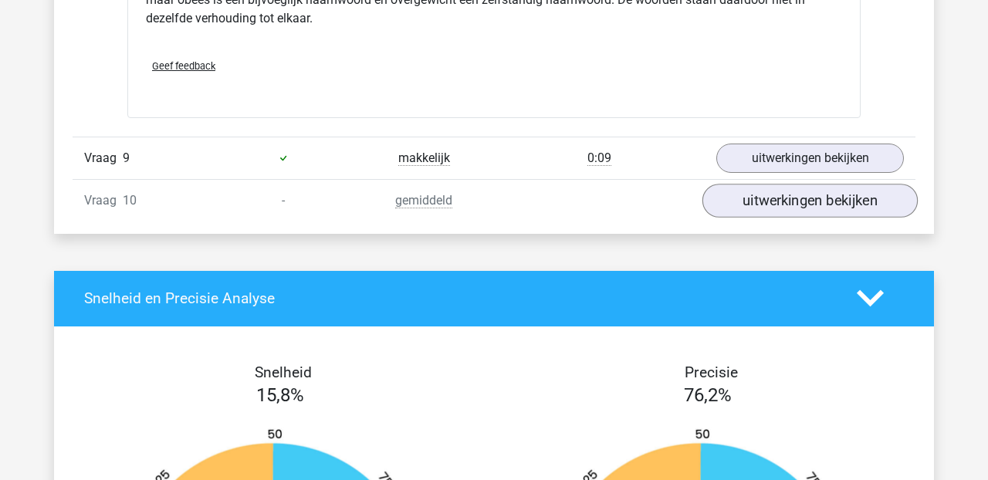
click at [760, 206] on link "uitwerkingen bekijken" at bounding box center [809, 201] width 215 height 34
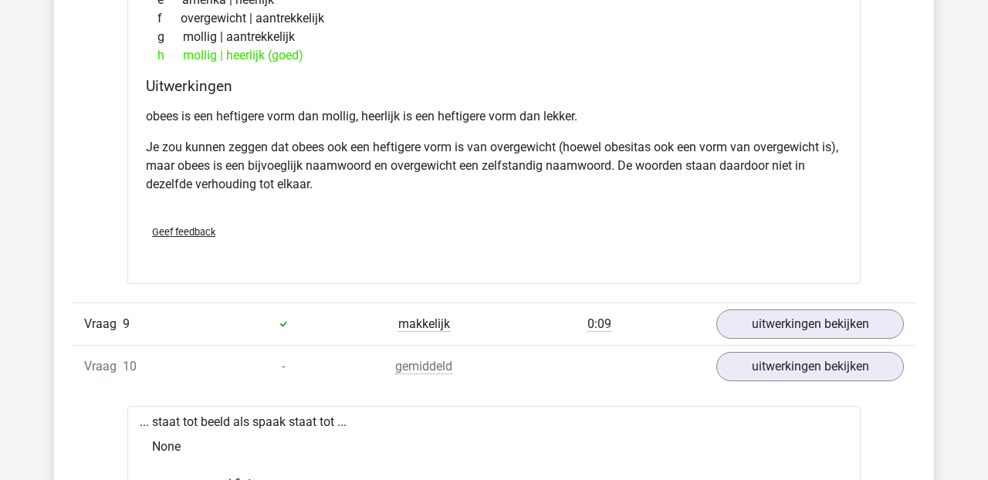
scroll to position [3887, 0]
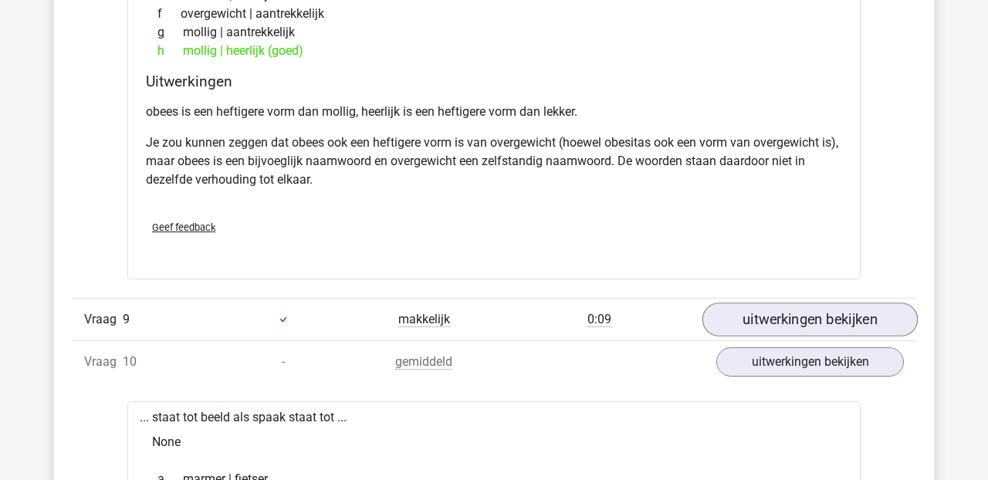
click at [746, 318] on link "uitwerkingen bekijken" at bounding box center [809, 320] width 215 height 34
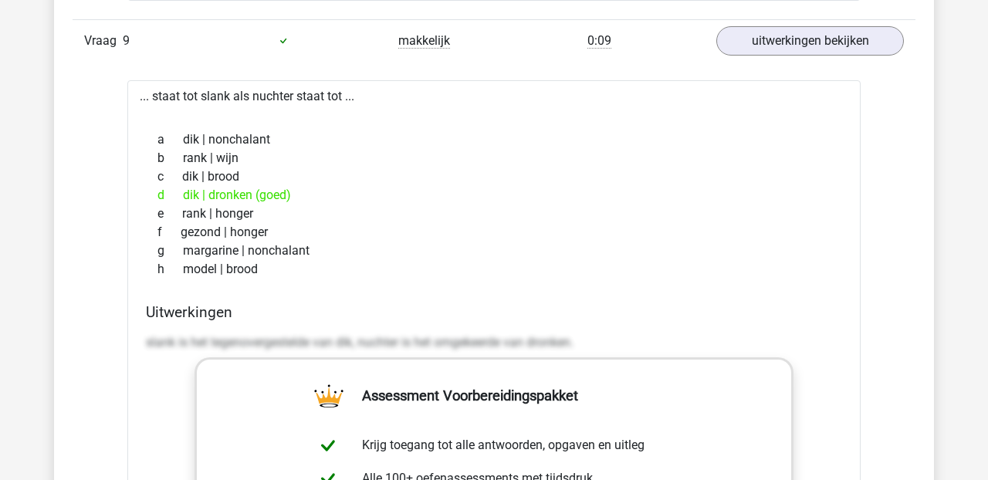
scroll to position [4165, 0]
